Goal: Information Seeking & Learning: Learn about a topic

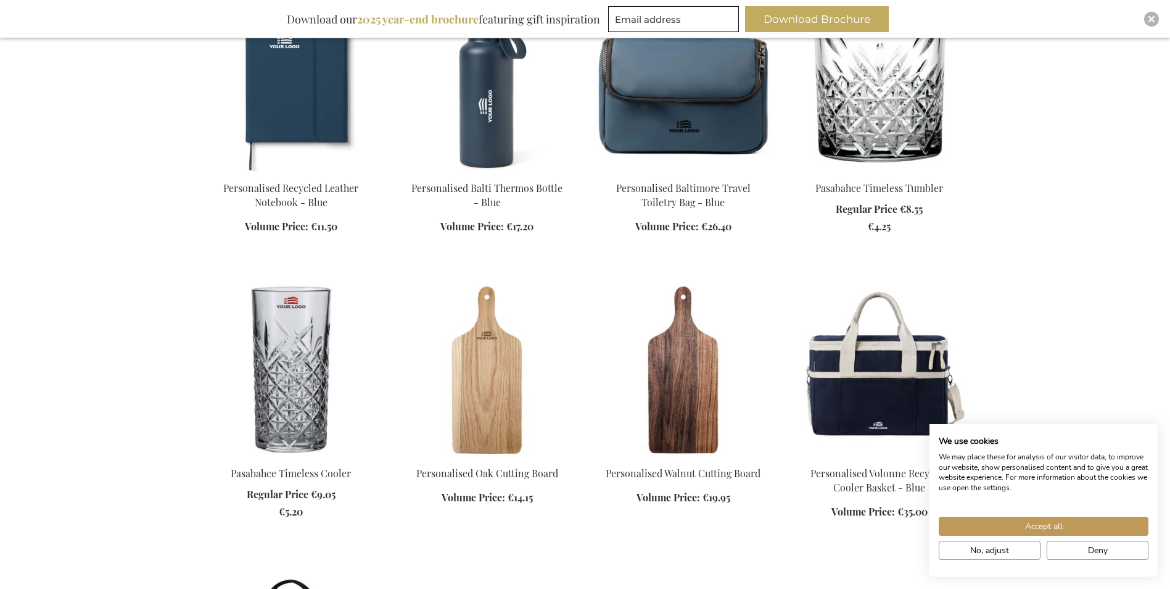
scroll to position [308, 0]
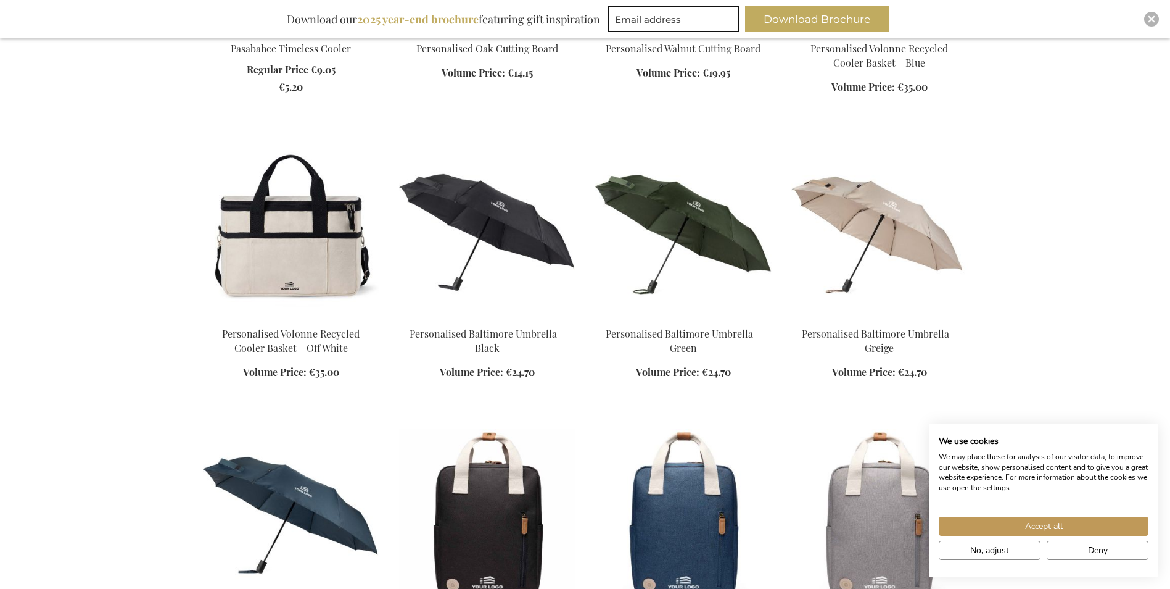
scroll to position [706, 0]
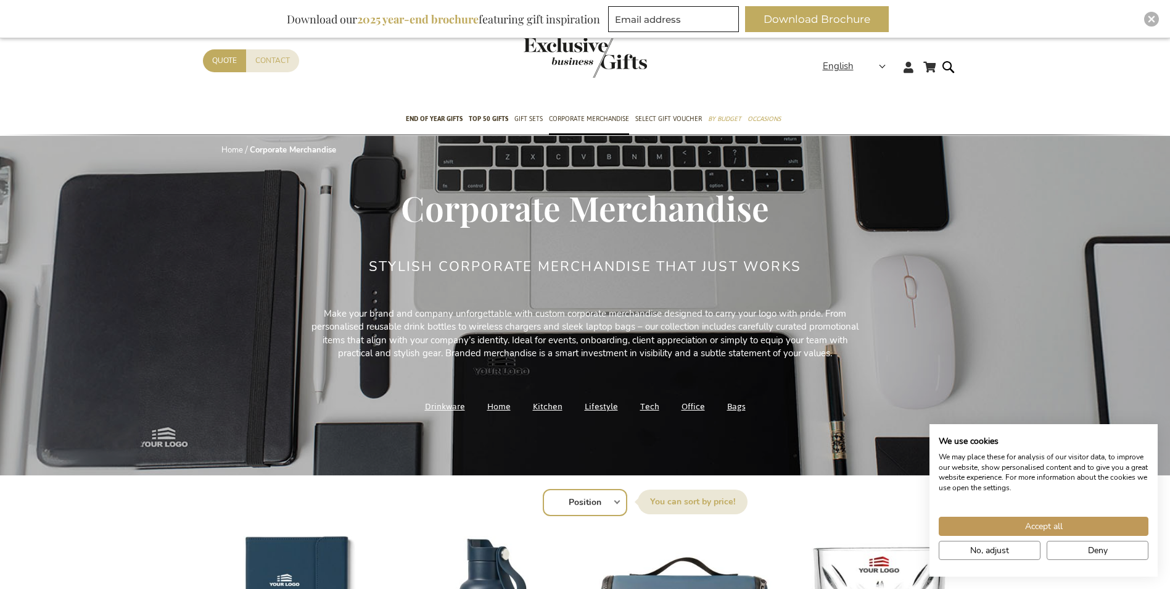
click at [695, 408] on link "Office" at bounding box center [693, 406] width 23 height 17
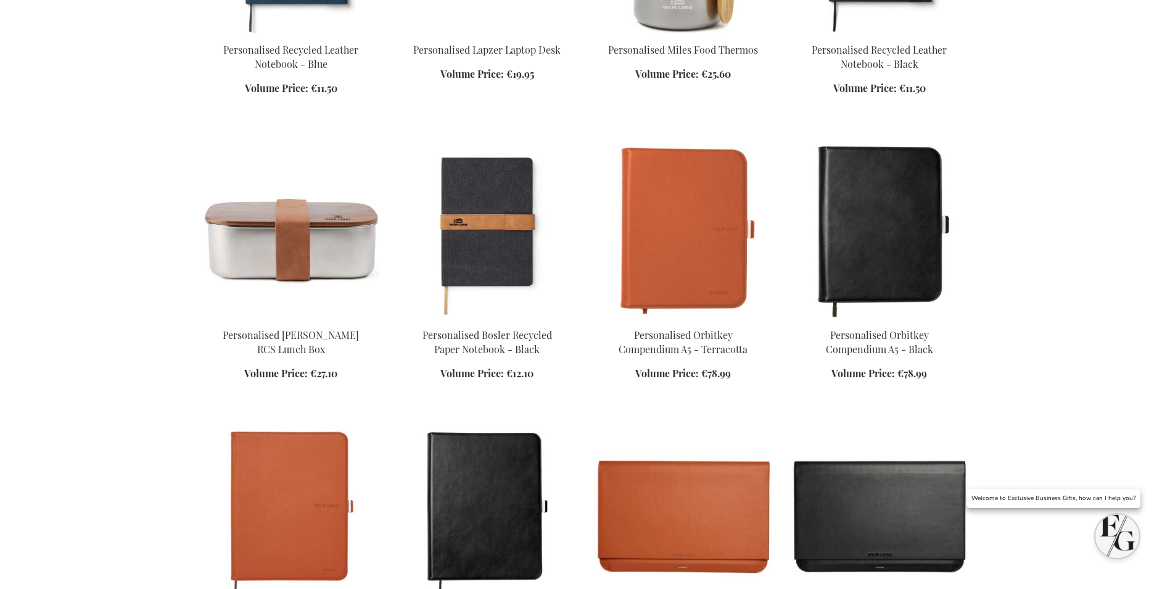
scroll to position [679, 0]
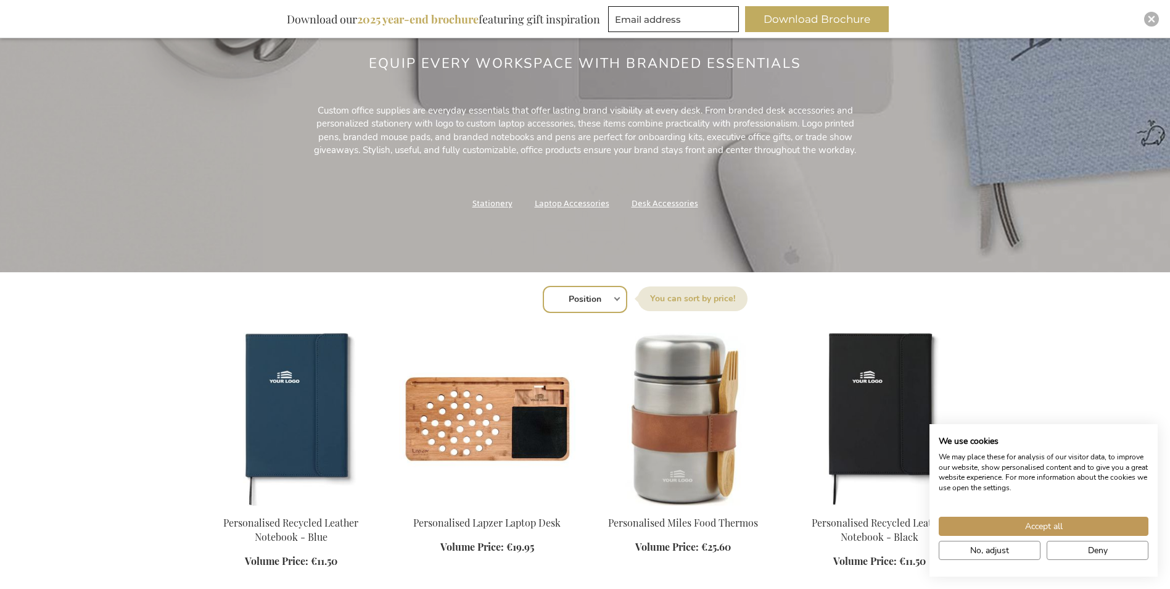
scroll to position [185, 0]
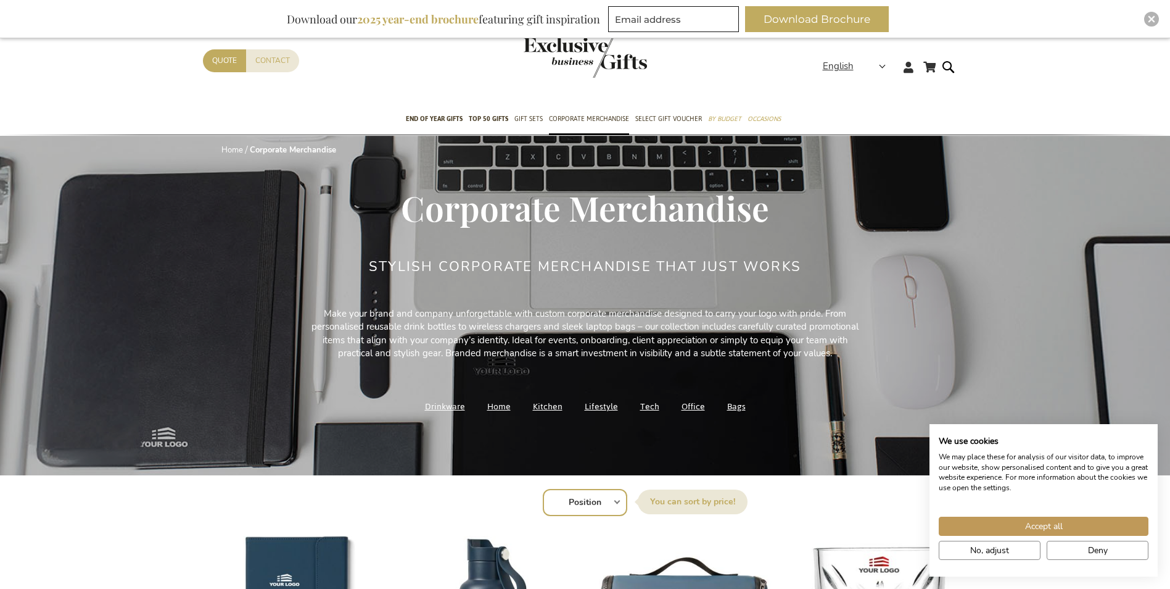
click at [732, 402] on link "Bags" at bounding box center [736, 406] width 19 height 17
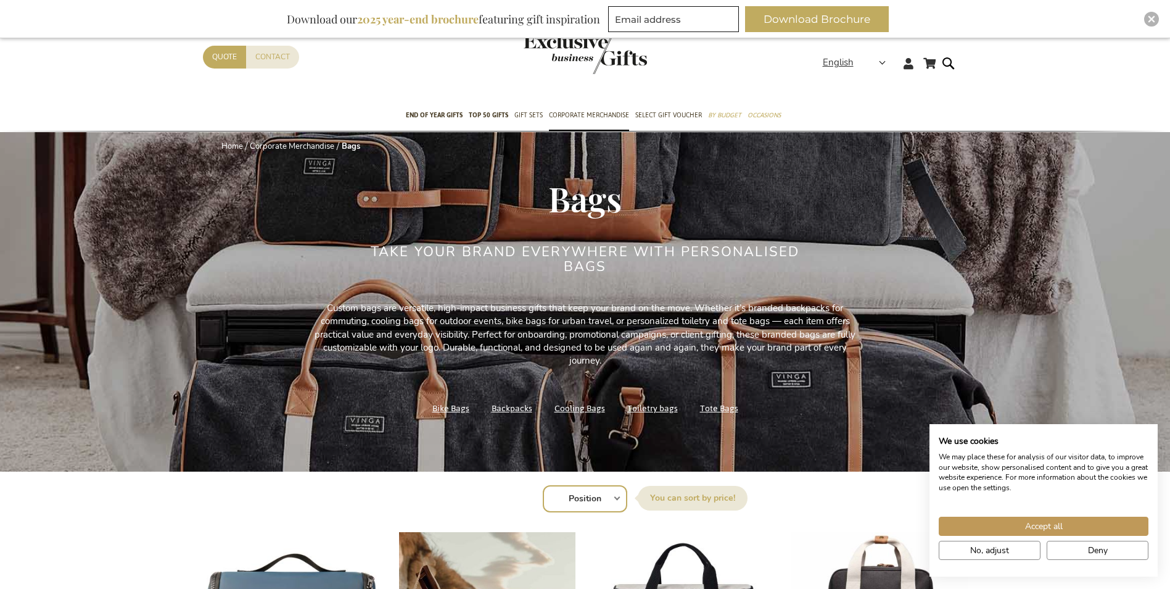
scroll to position [86, 0]
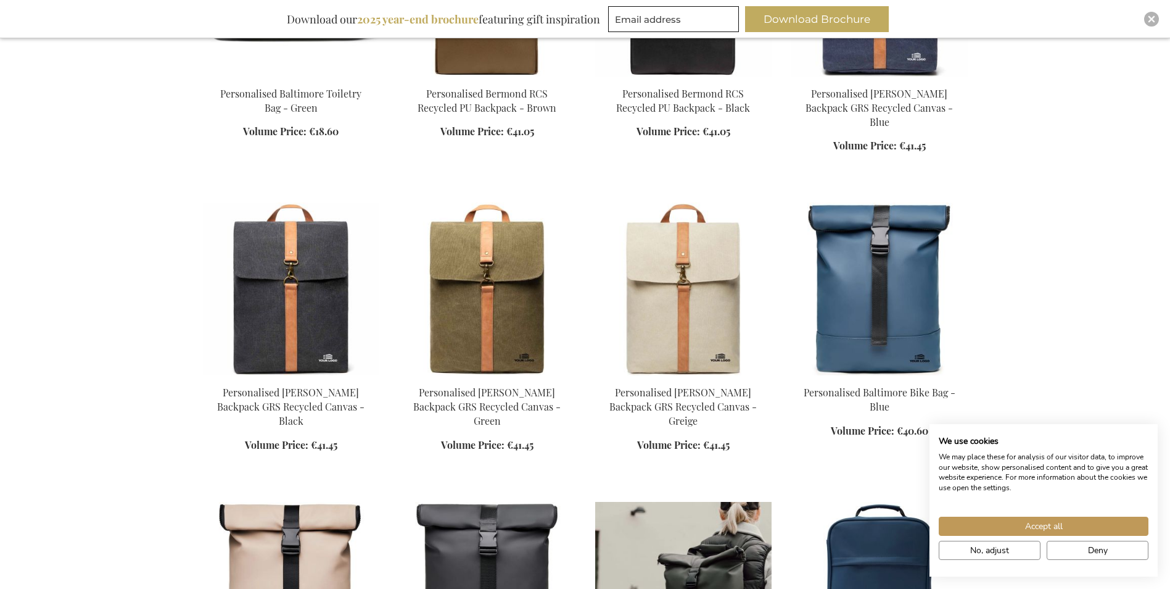
scroll to position [2283, 0]
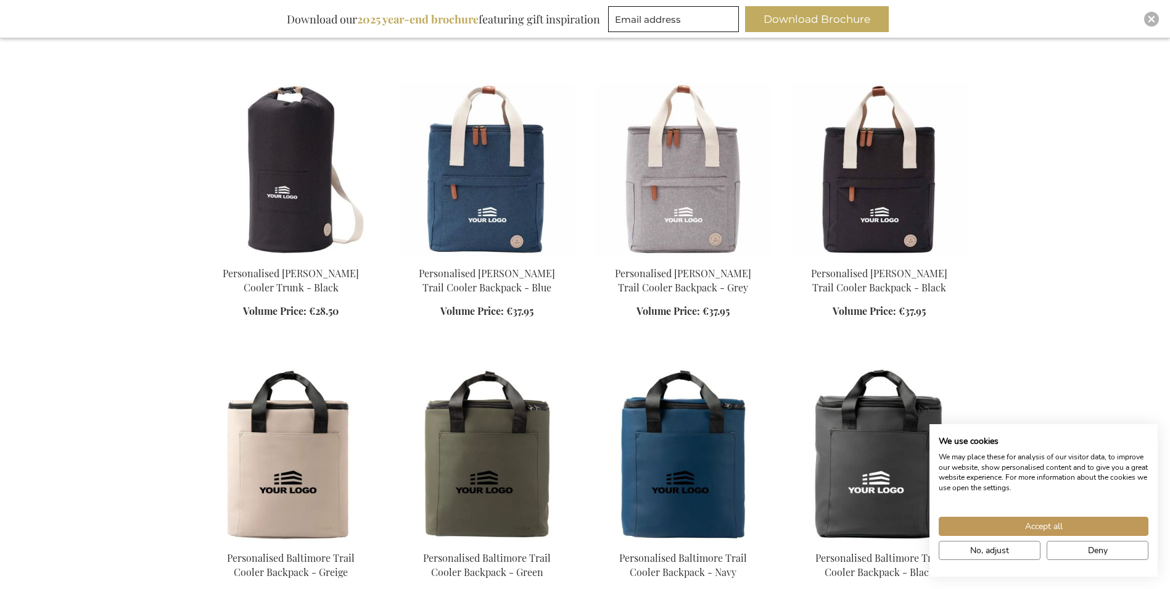
scroll to position [3948, 0]
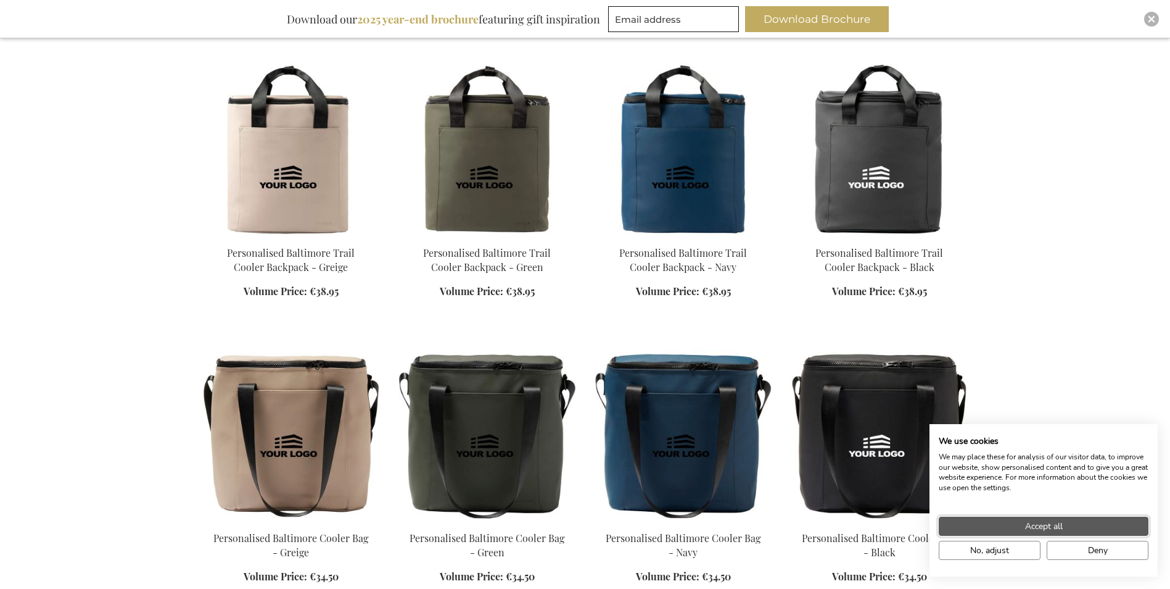
click at [1122, 527] on button "Accept all" at bounding box center [1044, 525] width 210 height 19
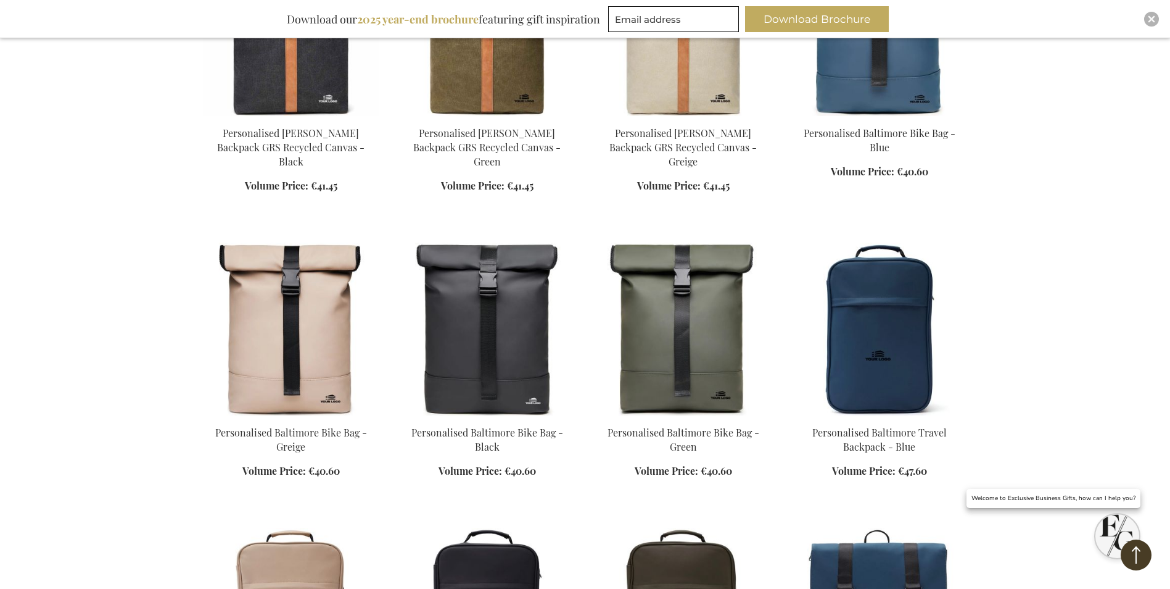
scroll to position [2087, 0]
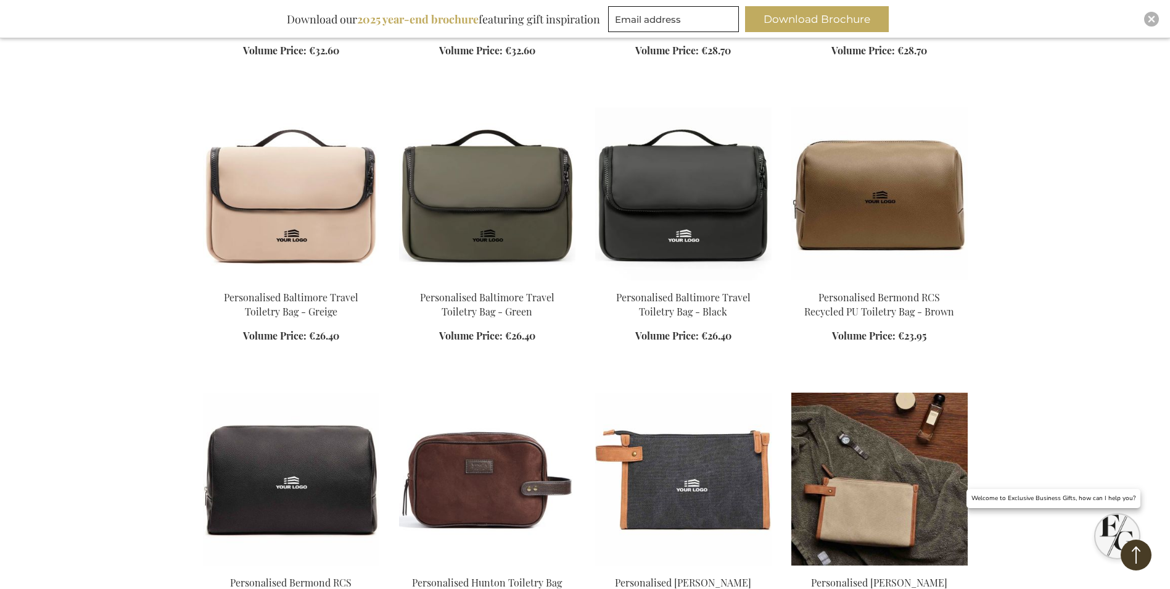
scroll to position [977, 0]
